Goal: Check status: Check status

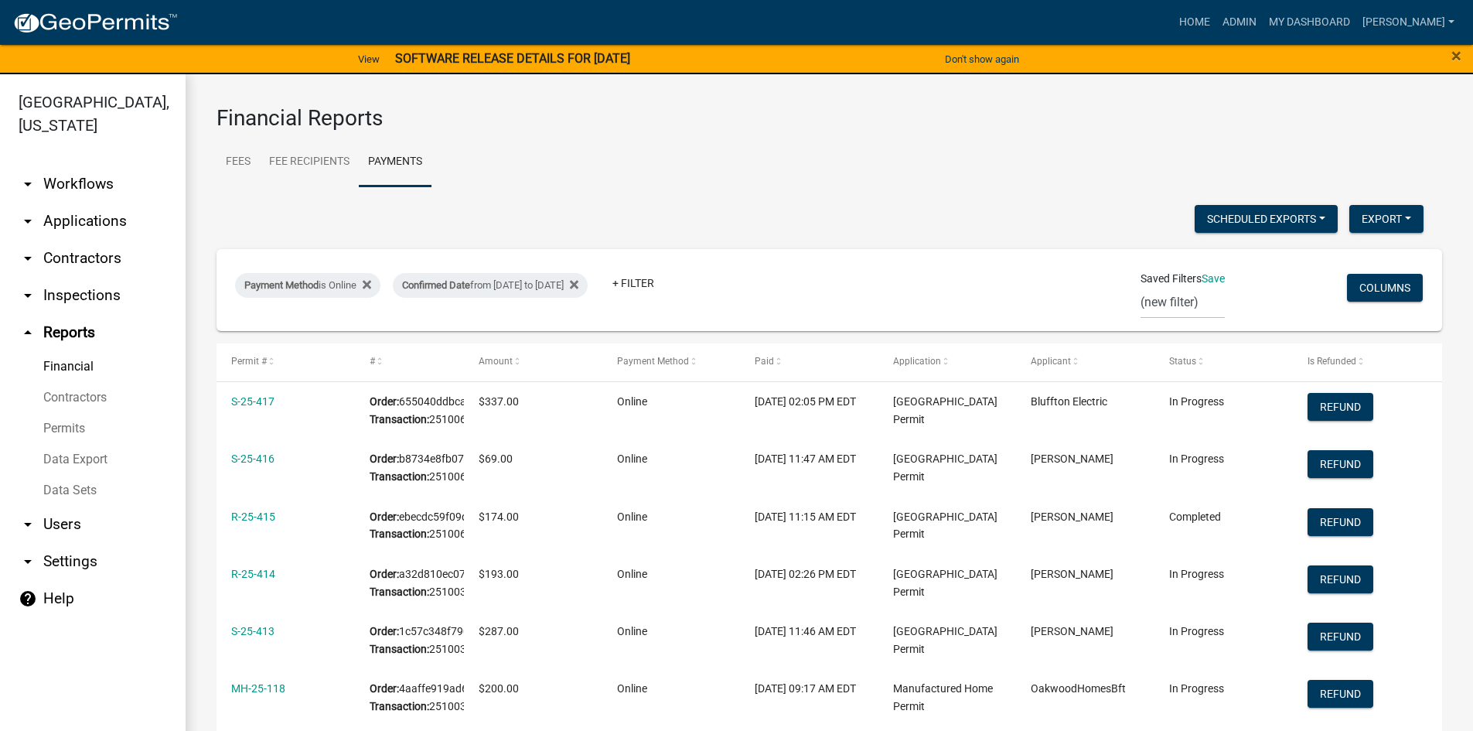
select select "3: 100"
click at [81, 220] on link "arrow_drop_down Applications" at bounding box center [93, 221] width 186 height 37
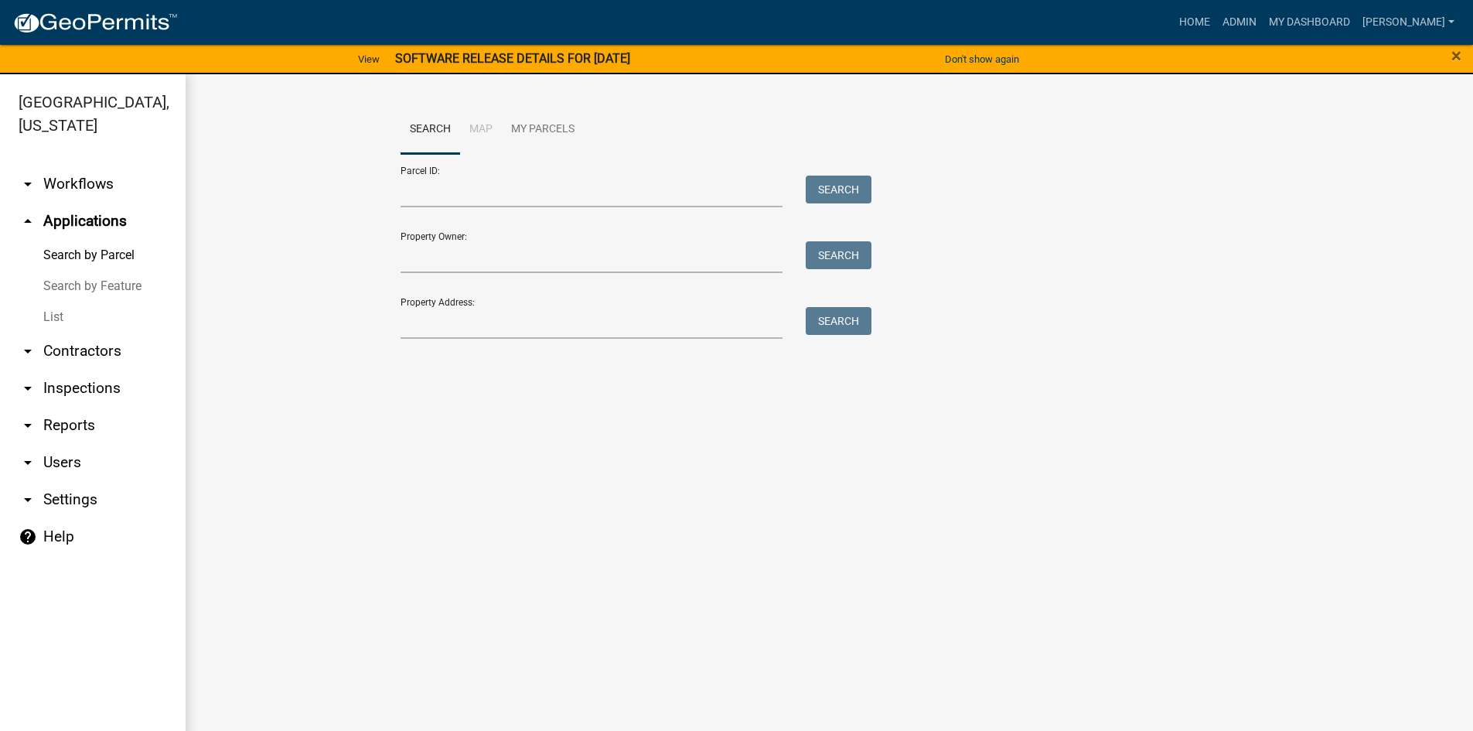
click at [51, 315] on link "List" at bounding box center [93, 317] width 186 height 31
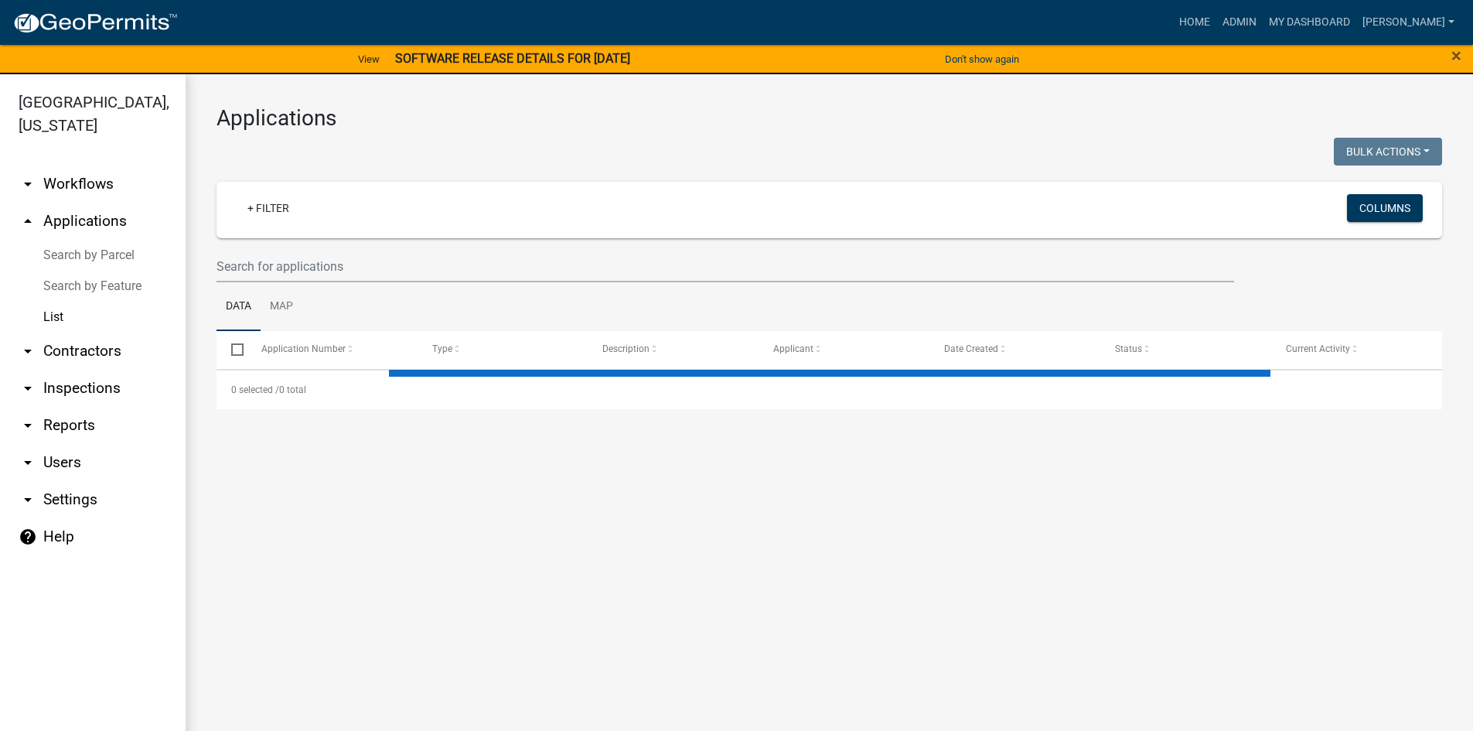
select select "3: 100"
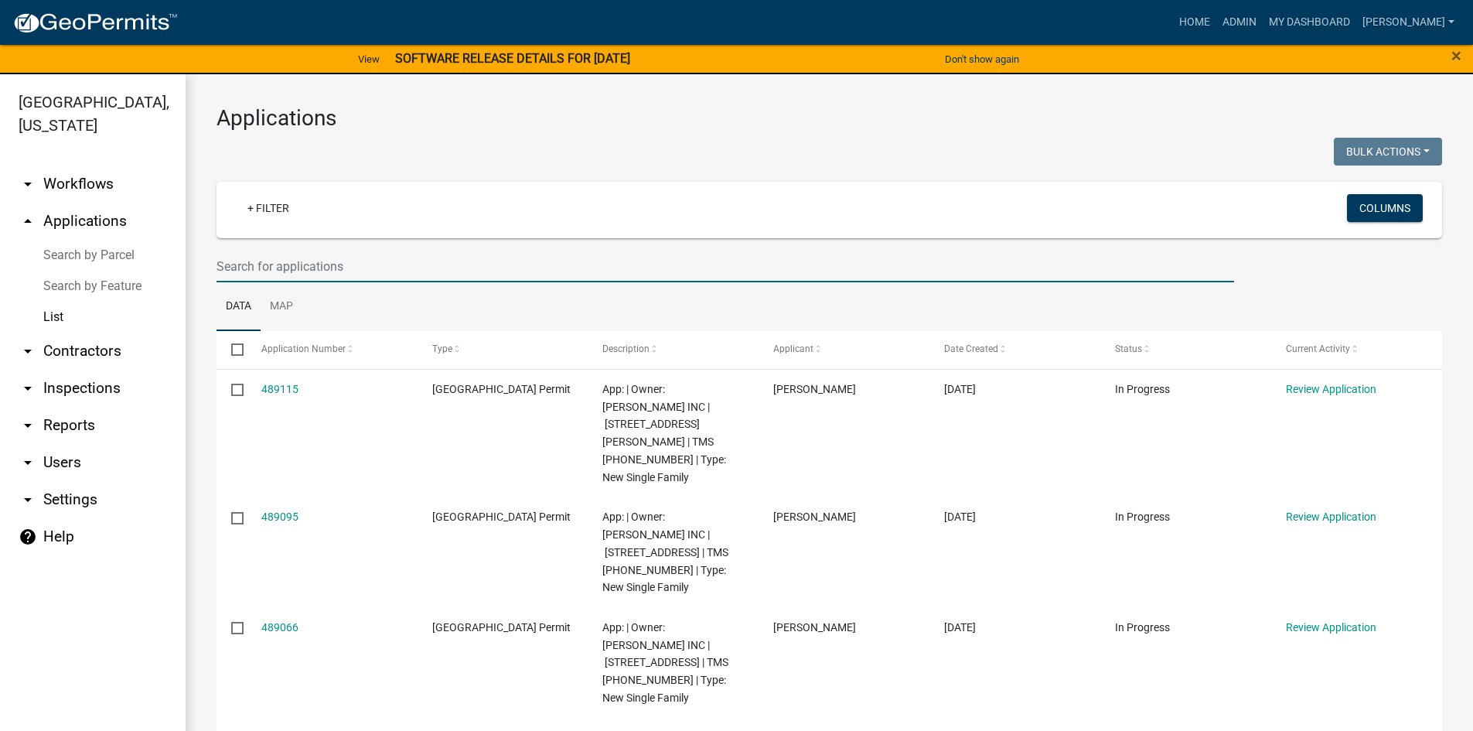
click at [258, 267] on input "text" at bounding box center [724, 266] width 1017 height 32
type input "25-360"
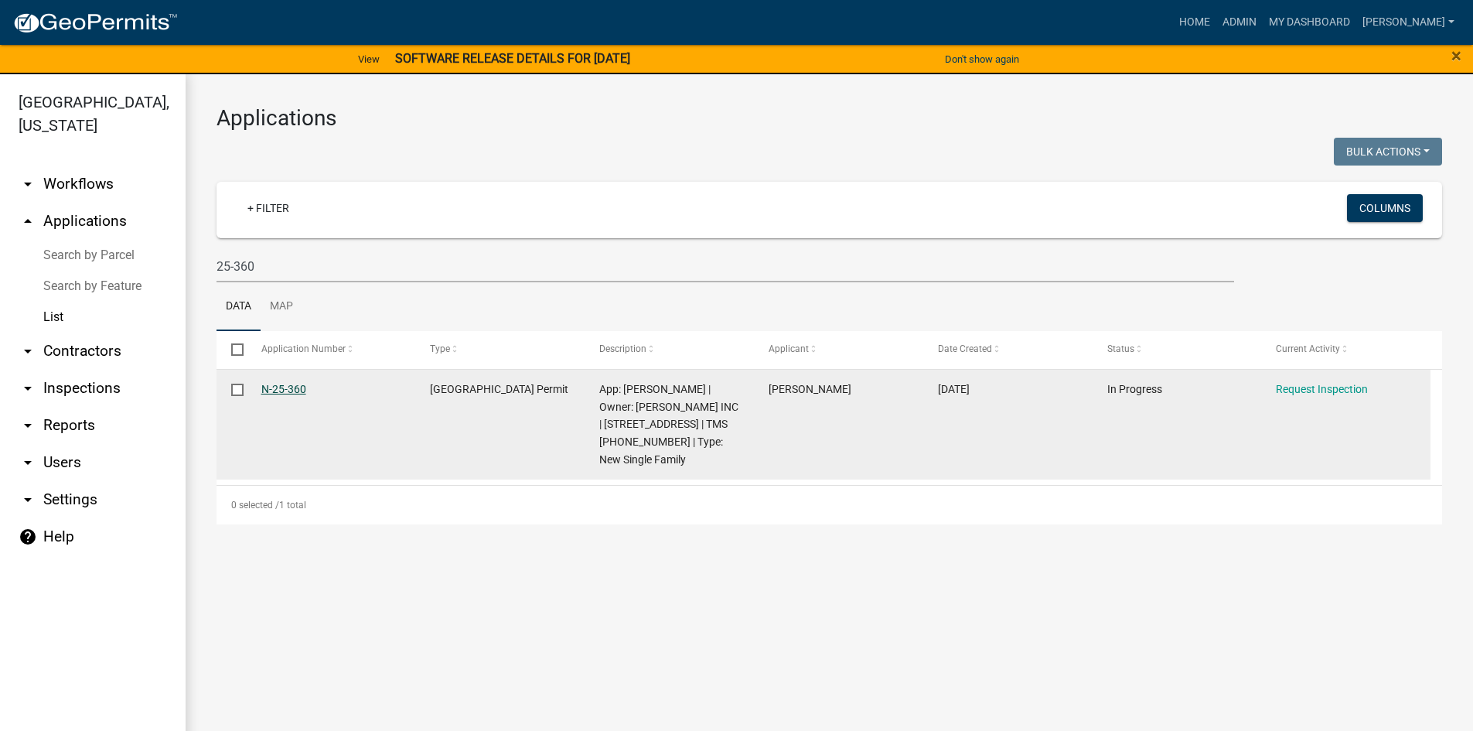
click at [287, 391] on link "N-25-360" at bounding box center [283, 389] width 45 height 12
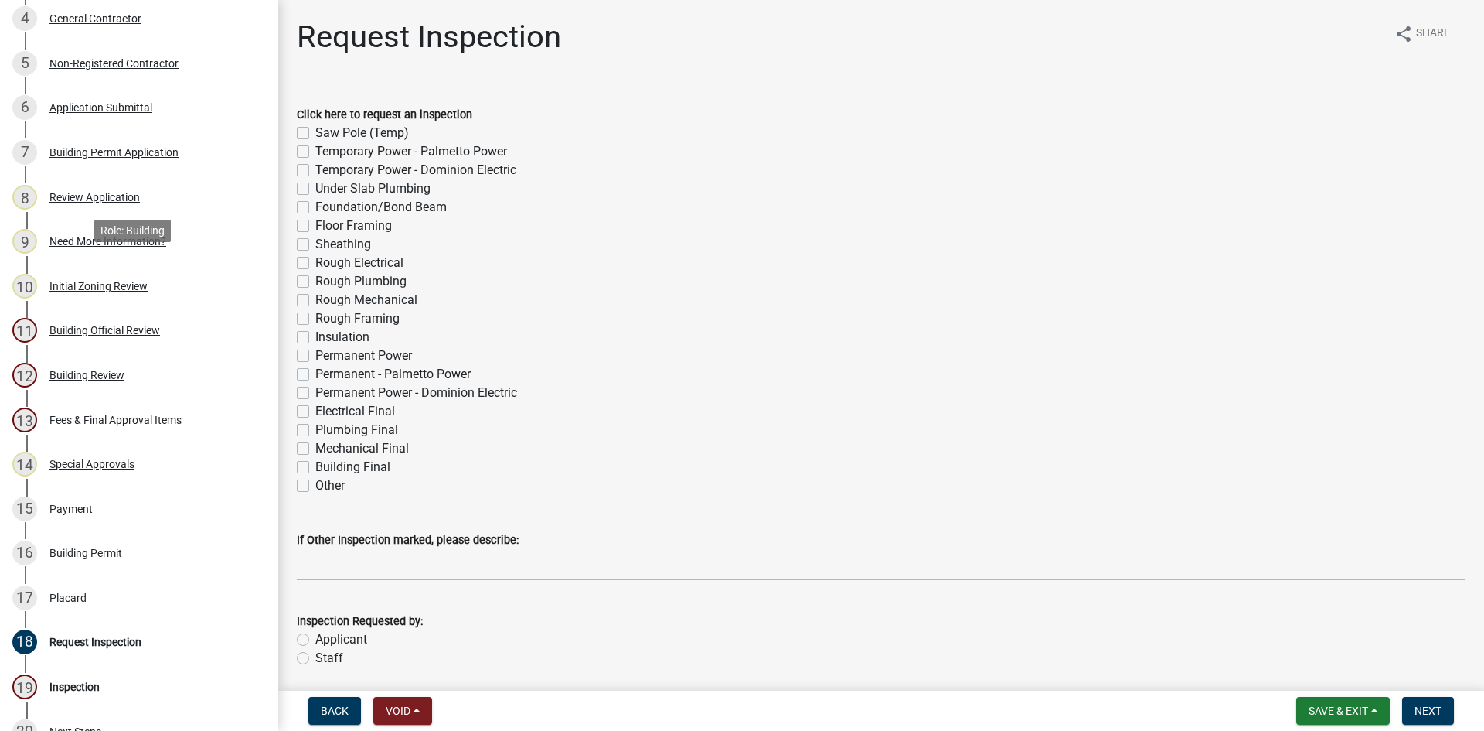
scroll to position [541, 0]
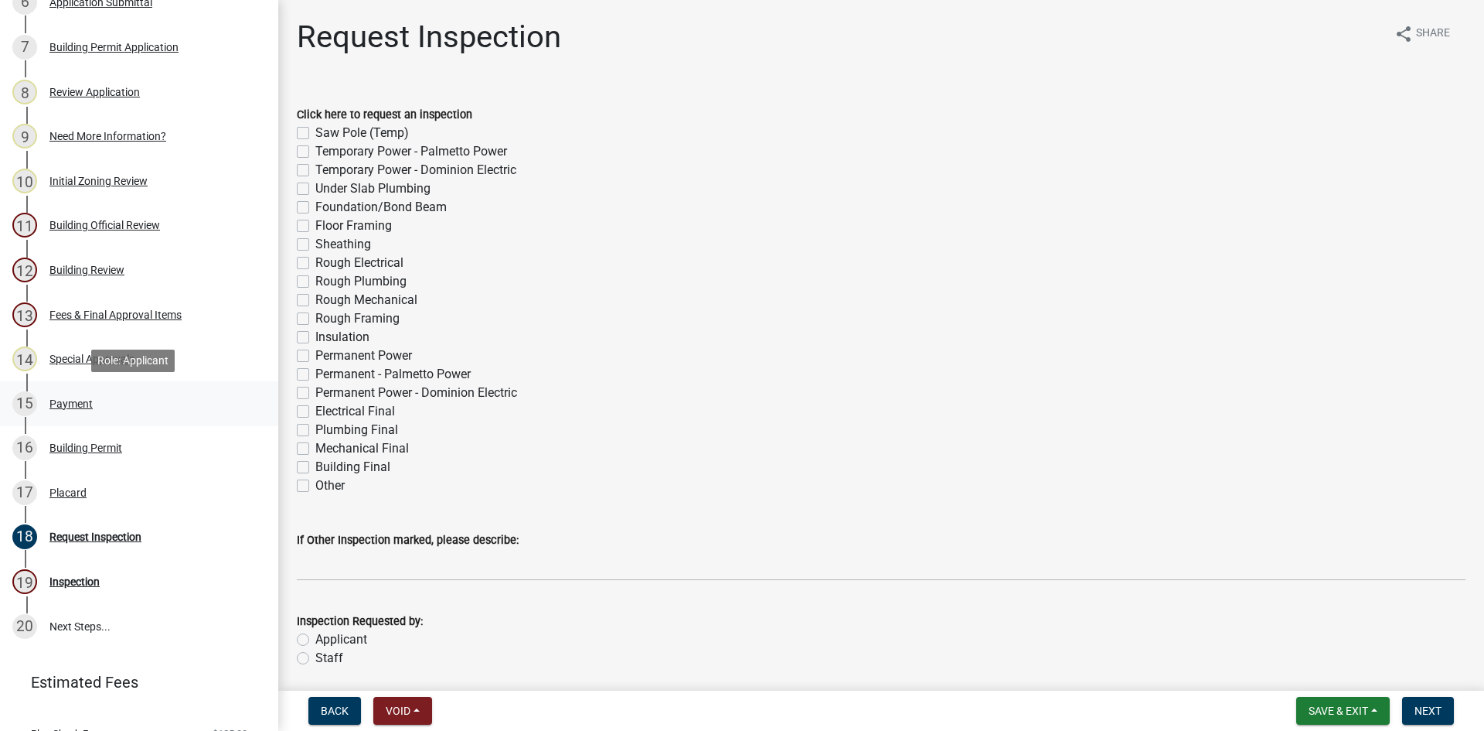
click at [61, 402] on div "Payment" at bounding box center [70, 403] width 43 height 11
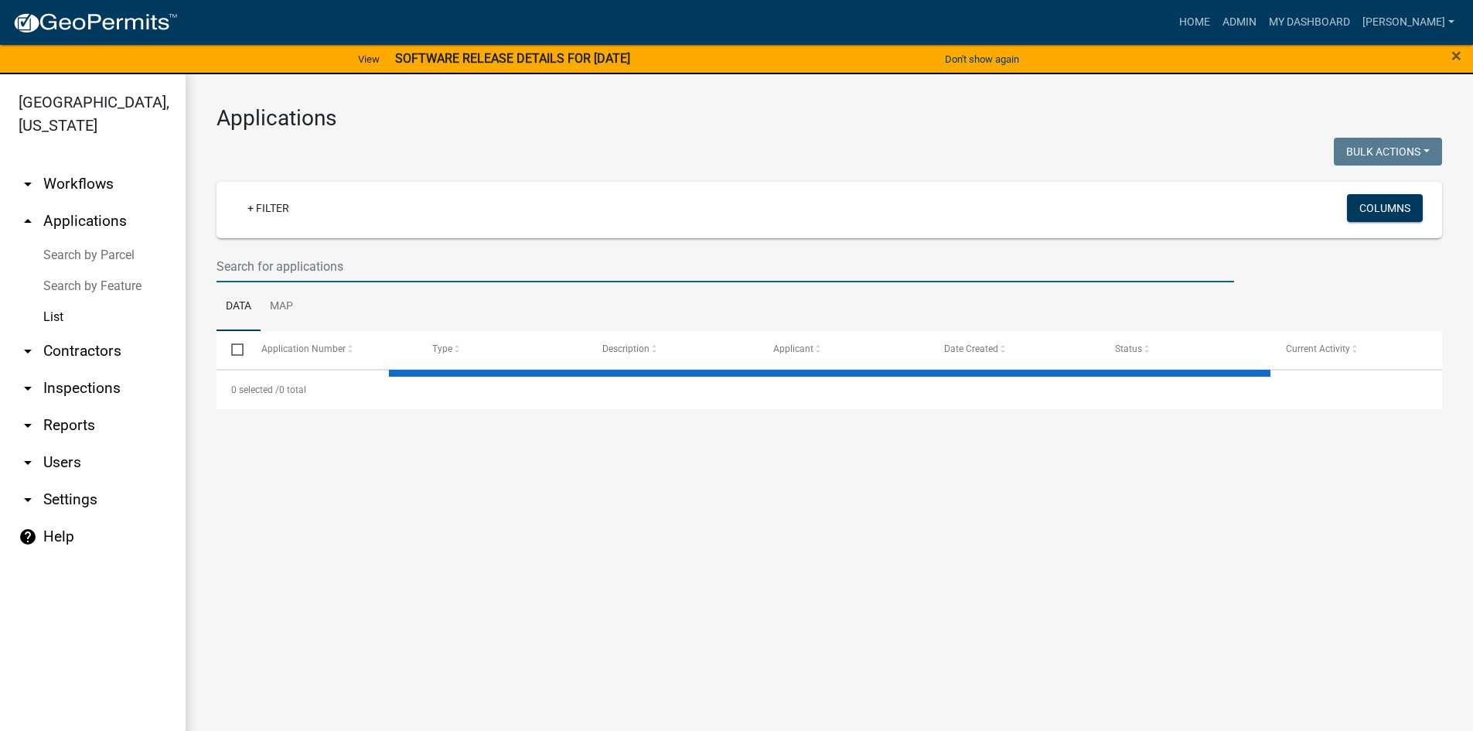
click at [311, 273] on input "text" at bounding box center [724, 266] width 1017 height 32
select select "3: 100"
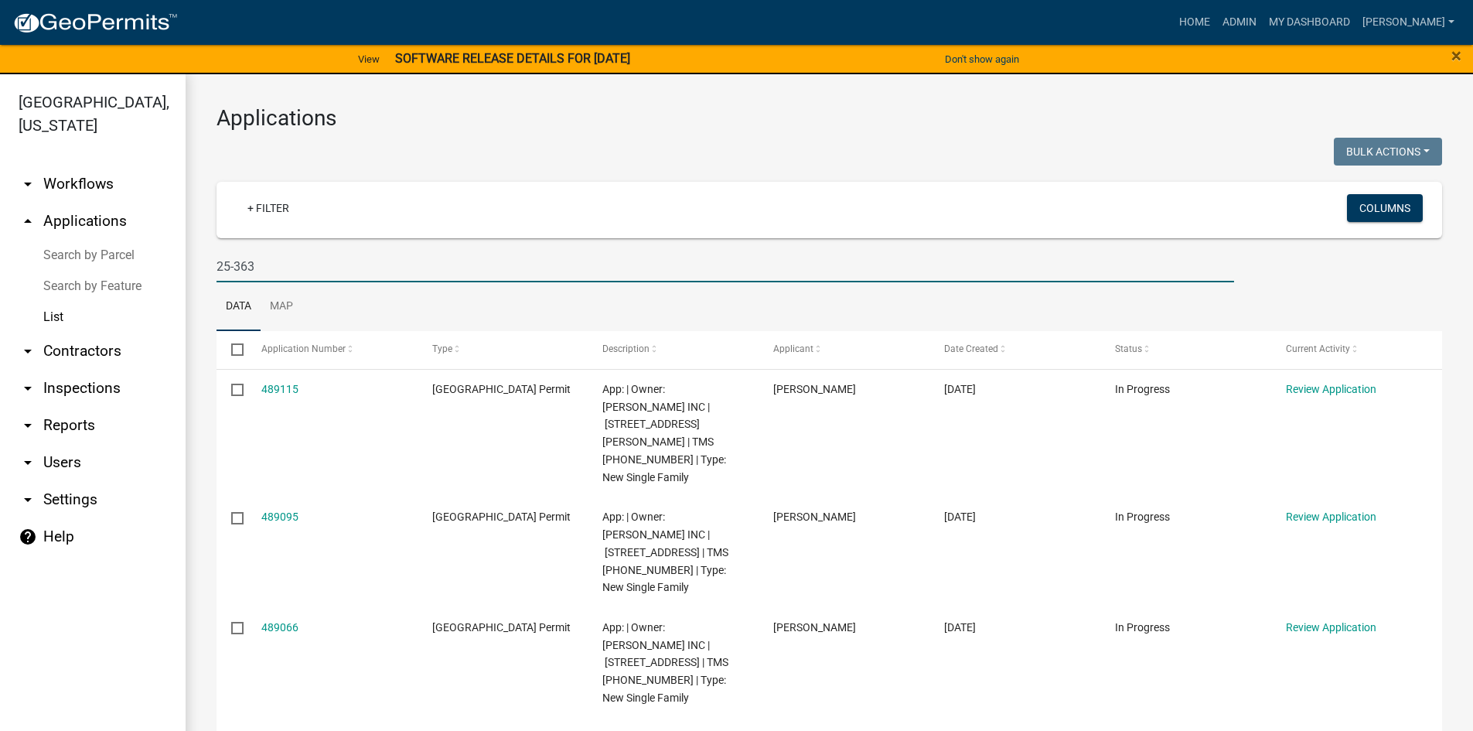
type input "25-363"
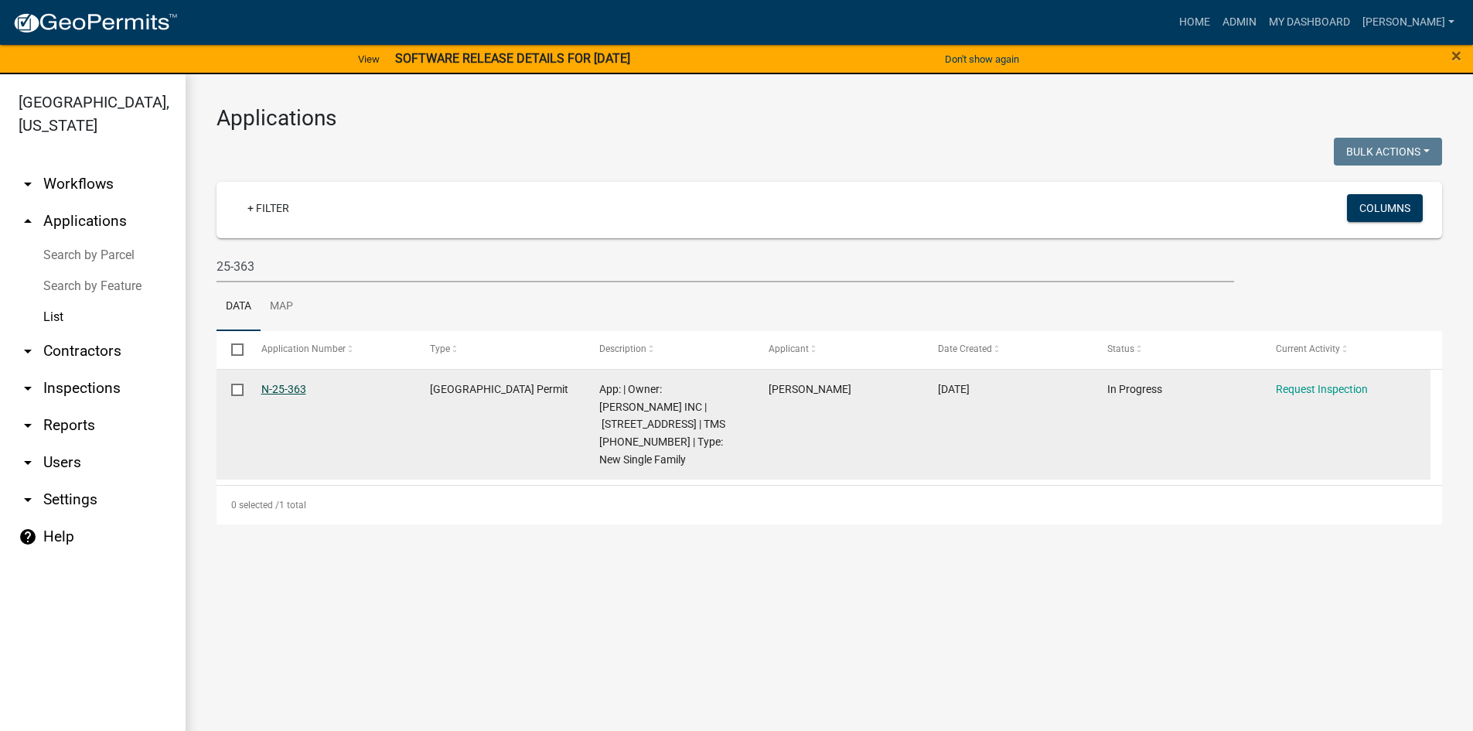
click at [293, 383] on link "N-25-363" at bounding box center [283, 389] width 45 height 12
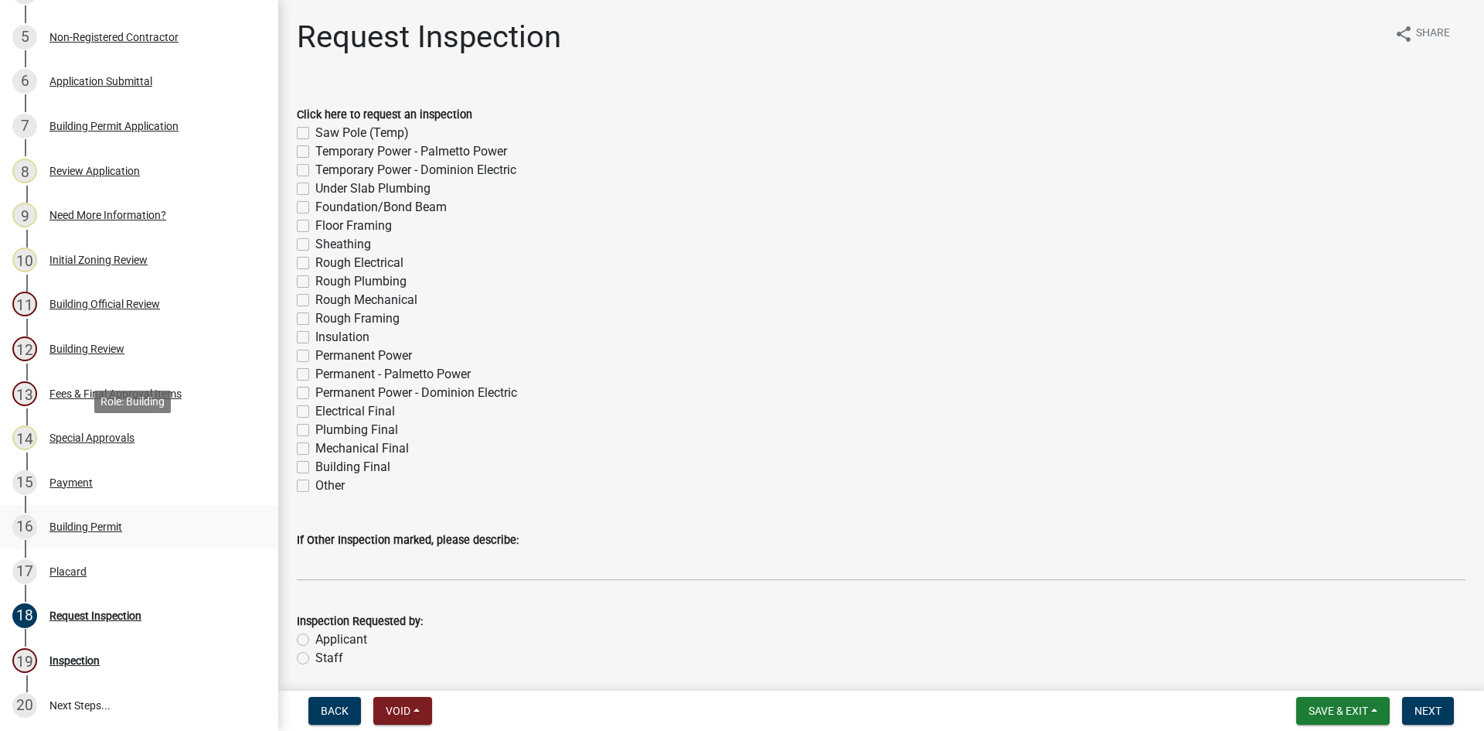
scroll to position [464, 0]
click at [73, 480] on div "Payment" at bounding box center [70, 480] width 43 height 11
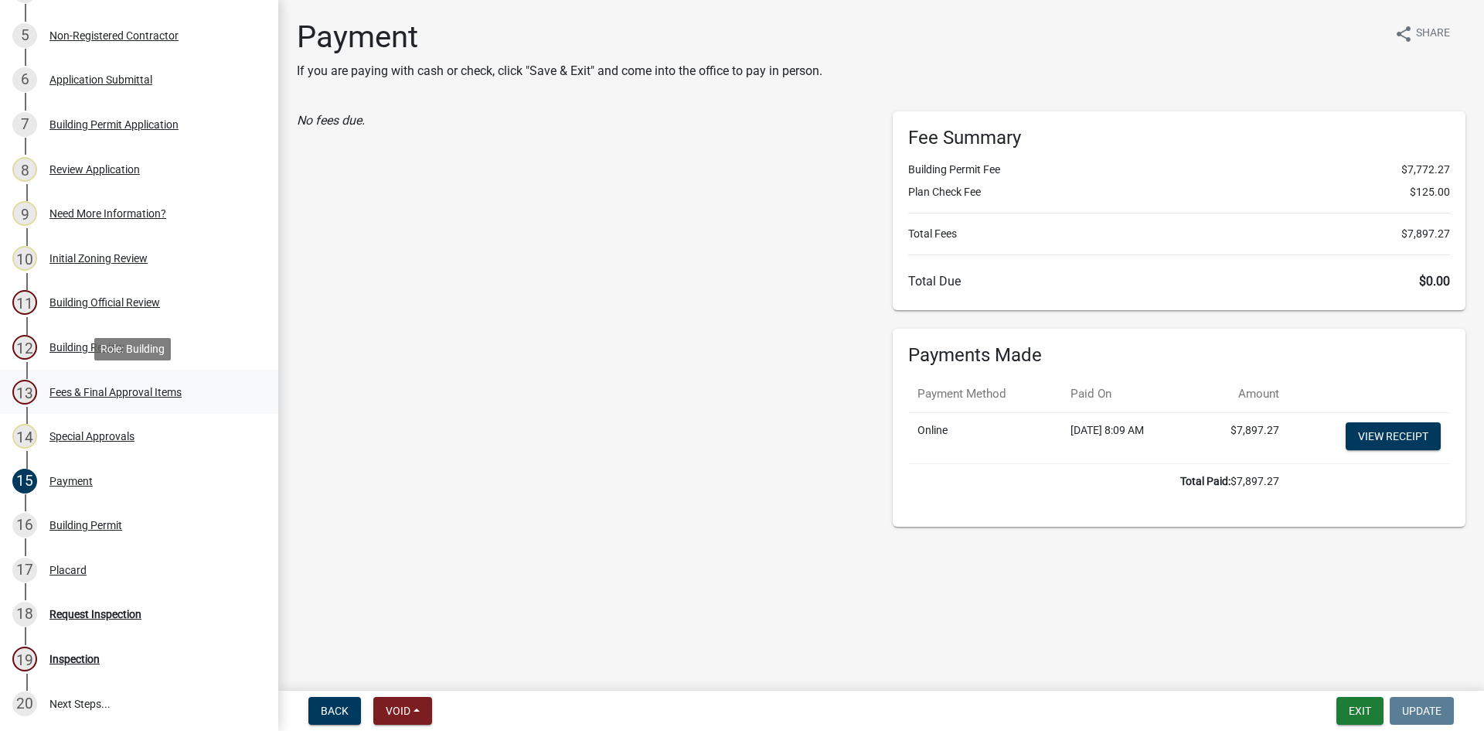
click at [80, 387] on div "Fees & Final Approval Items" at bounding box center [115, 392] width 132 height 11
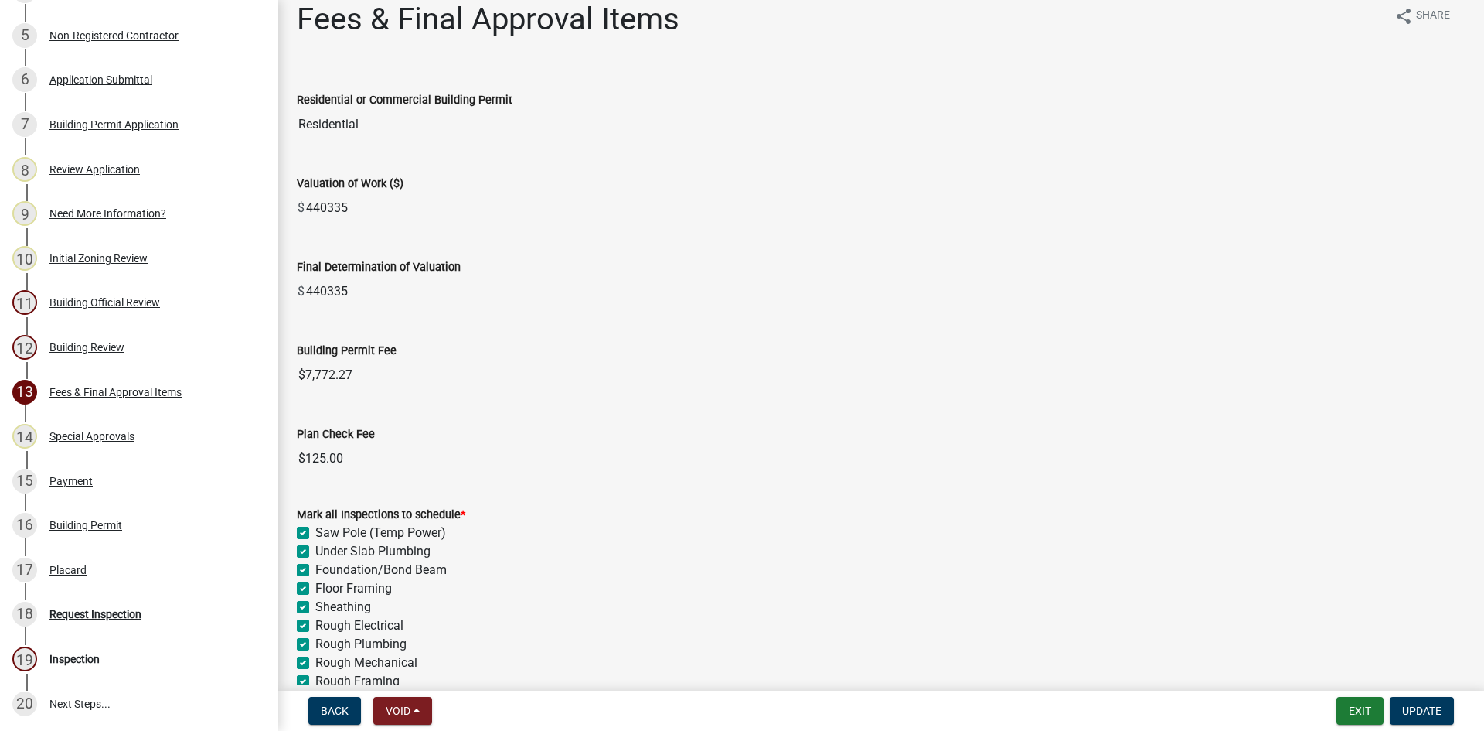
scroll to position [0, 0]
